Goal: Information Seeking & Learning: Learn about a topic

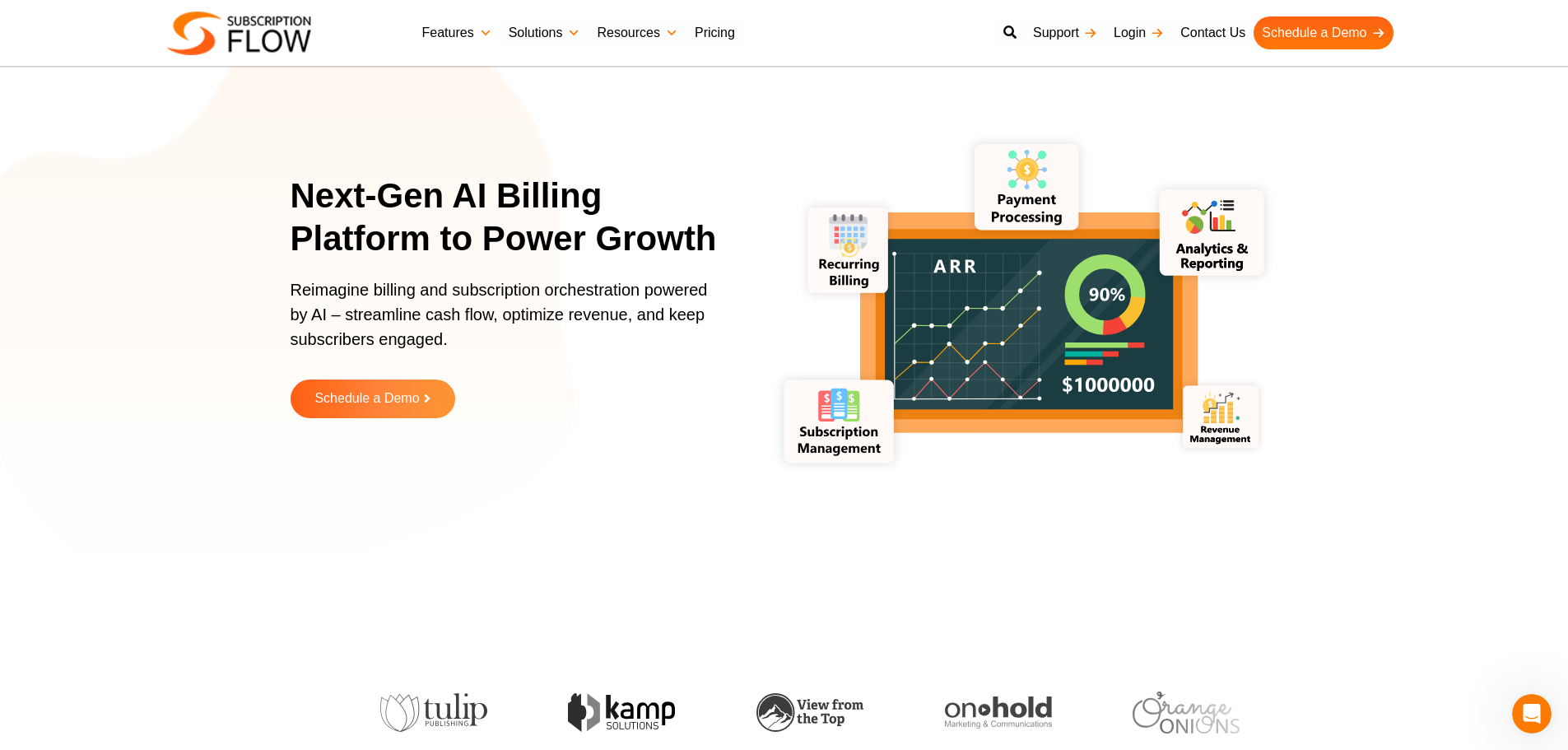
click at [466, 27] on link "Features" at bounding box center [458, 33] width 87 height 33
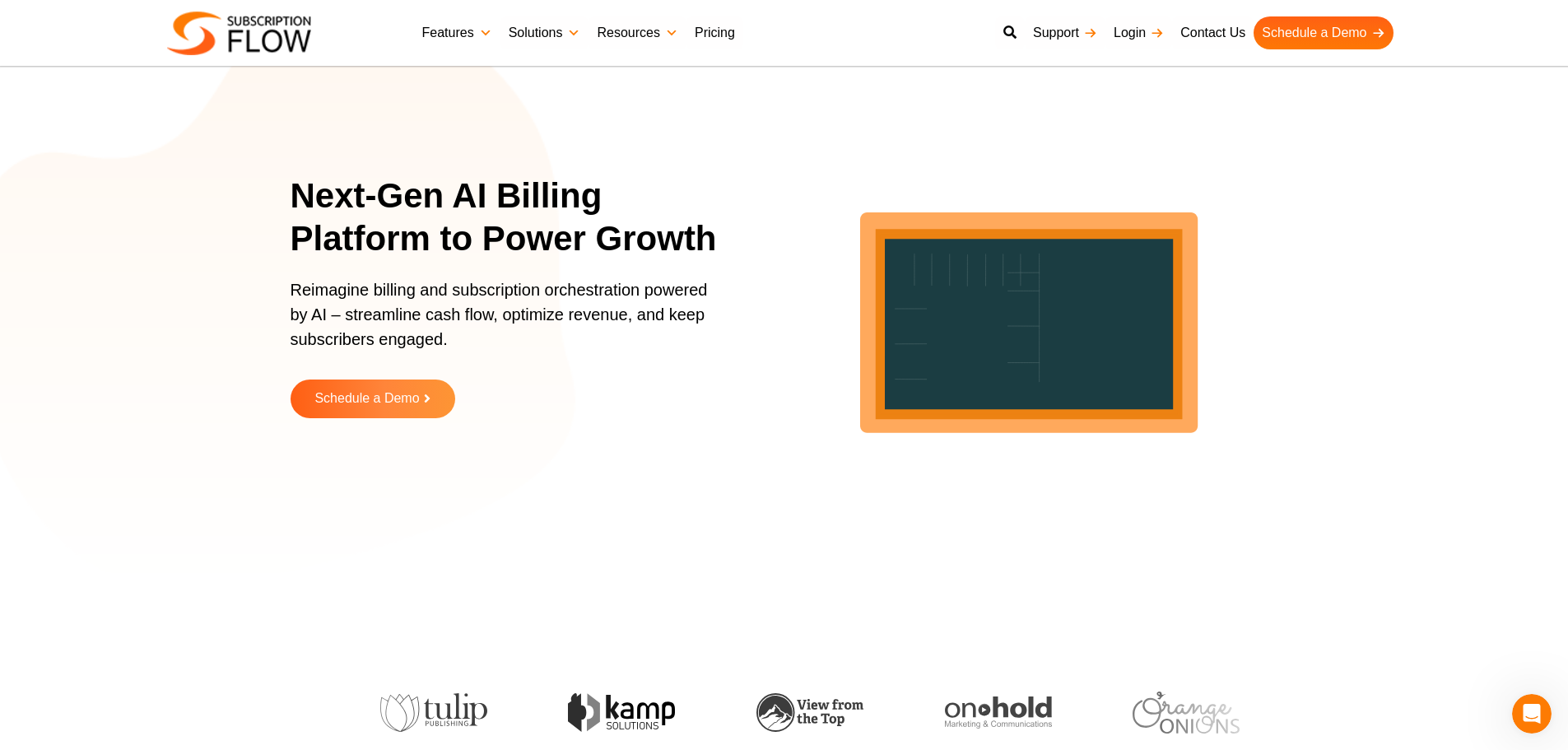
click at [469, 41] on link "Features" at bounding box center [458, 33] width 87 height 33
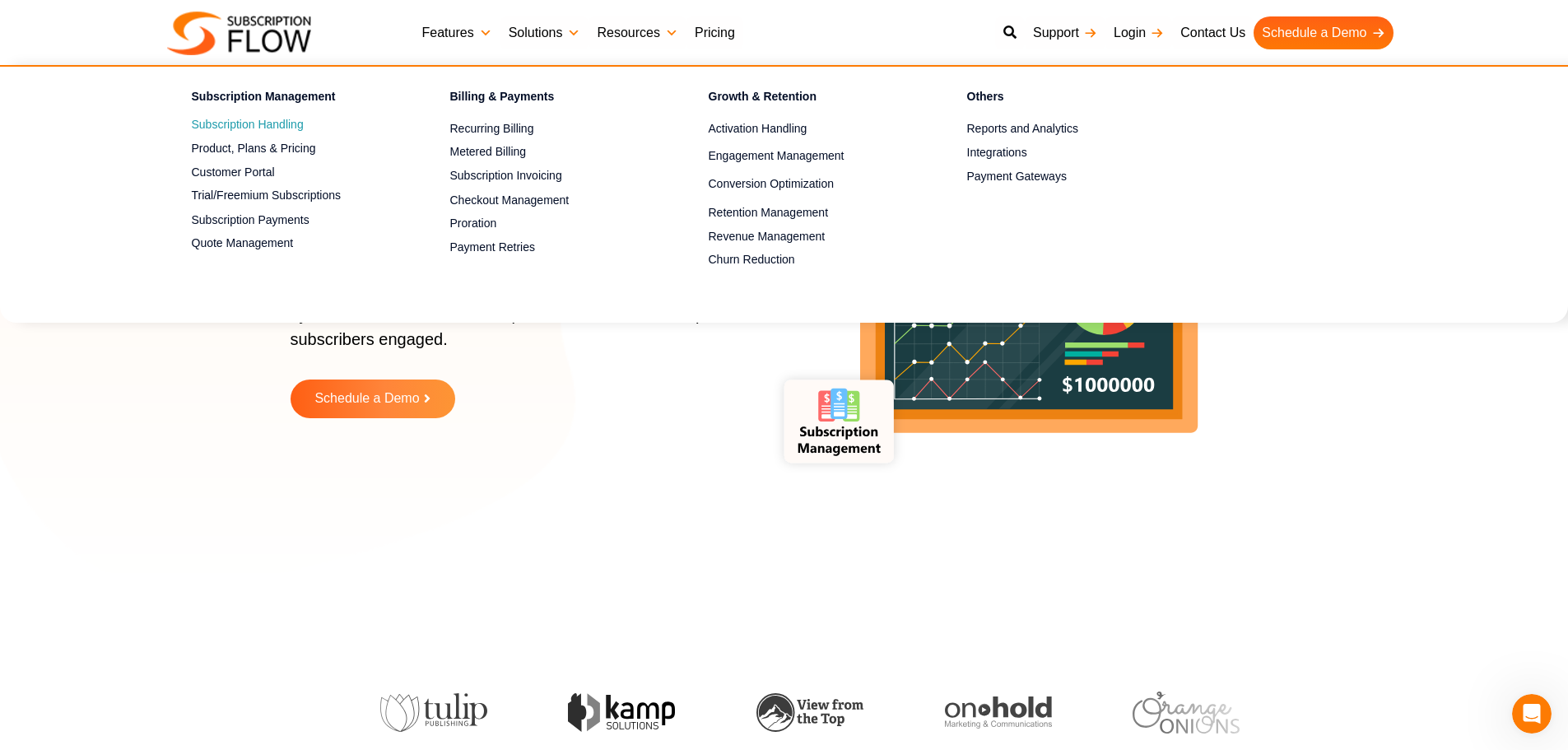
click at [247, 127] on link "Subscription Handling" at bounding box center [293, 125] width 201 height 19
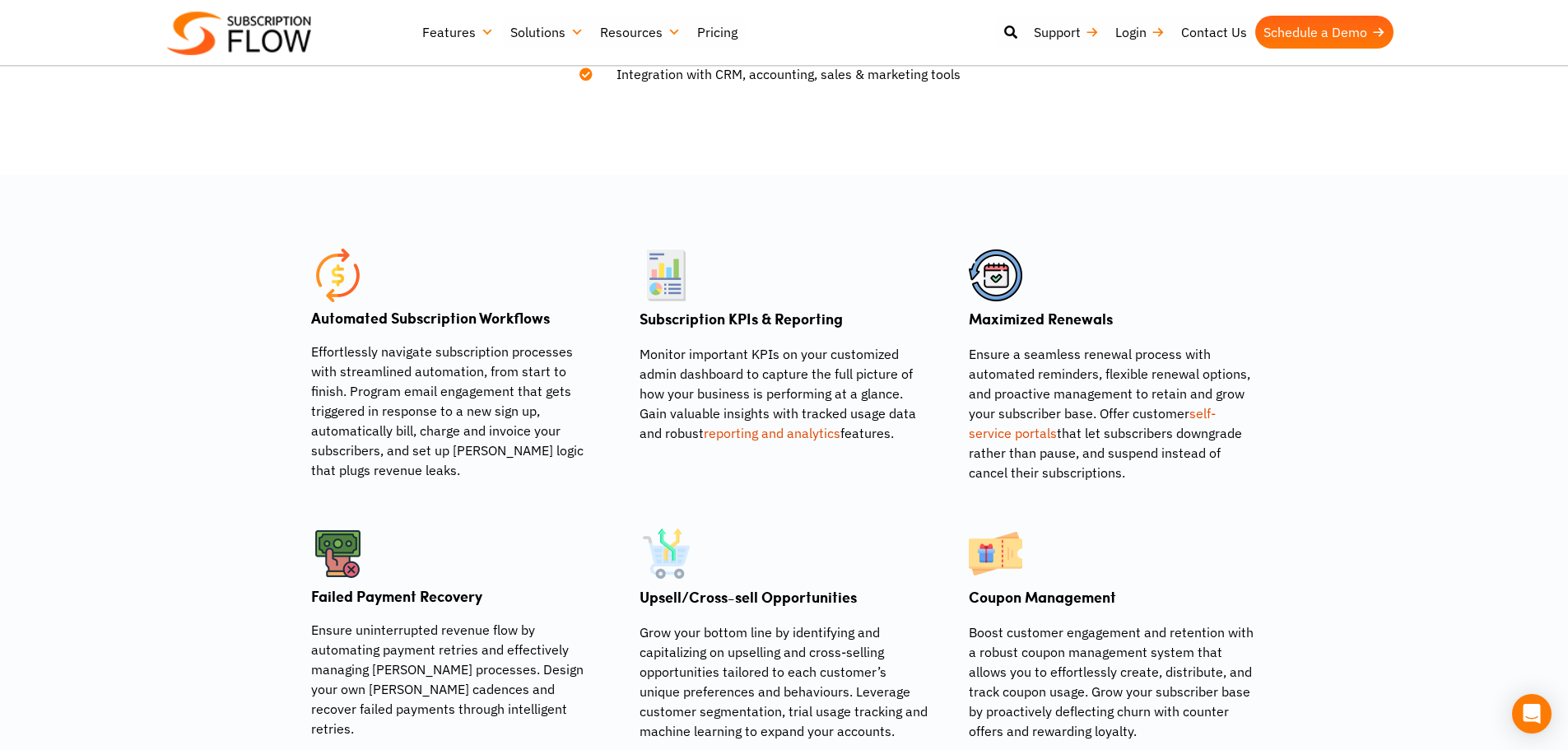
scroll to position [905, 0]
